Goal: Transaction & Acquisition: Book appointment/travel/reservation

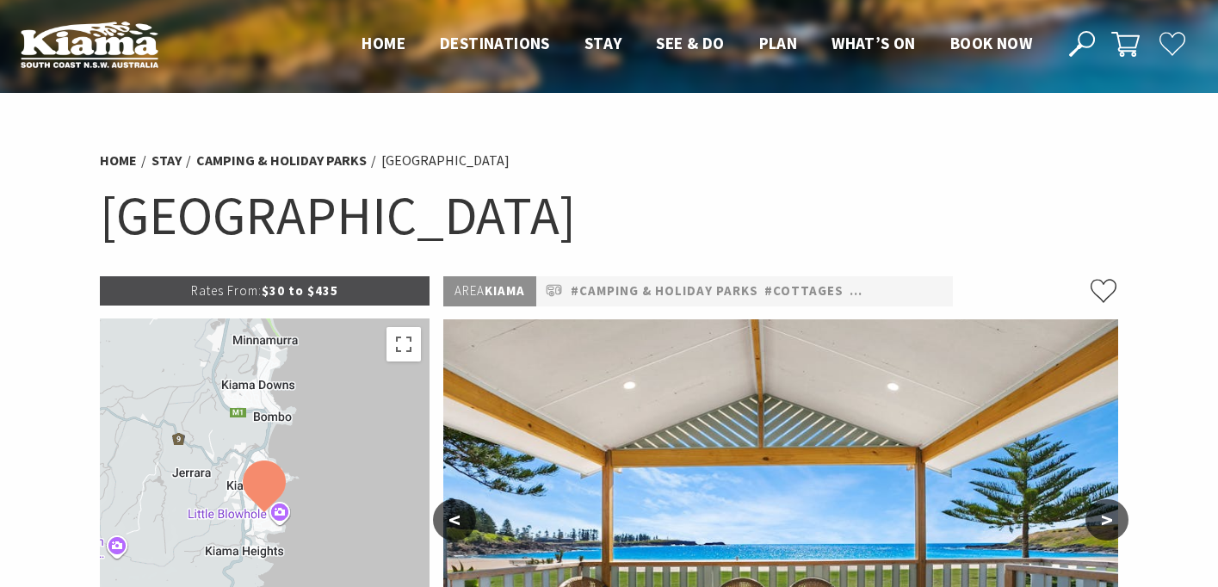
select select "3"
select select "2"
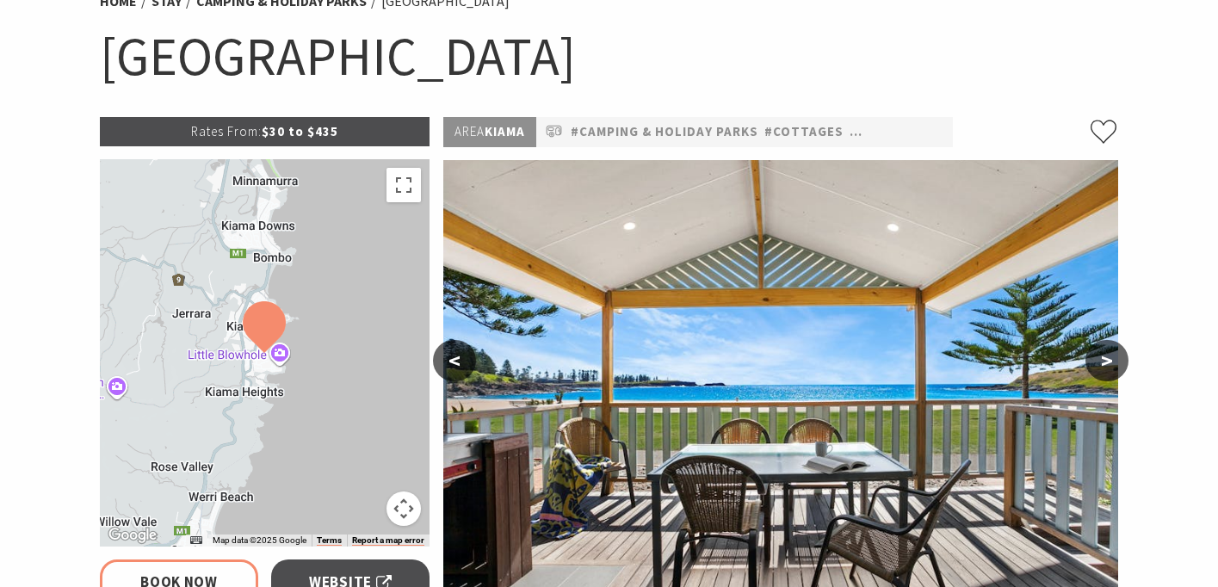
select select "3"
select select "2"
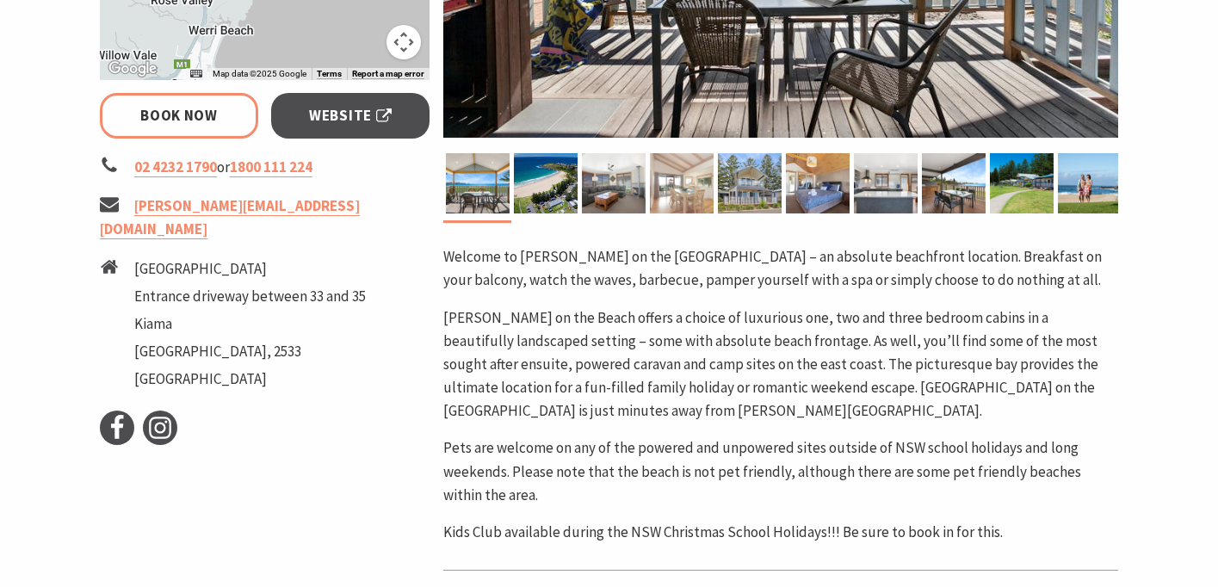
scroll to position [621, 0]
